Goal: Browse casually

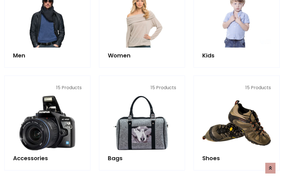
scroll to position [190, 0]
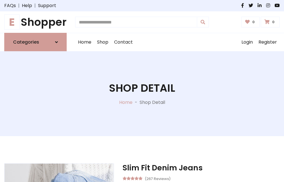
click at [35, 22] on h1 "E Shopper" at bounding box center [35, 22] width 62 height 12
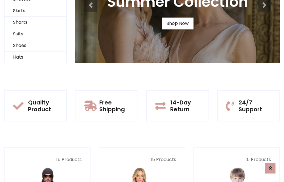
scroll to position [55, 0]
